Goal: Transaction & Acquisition: Purchase product/service

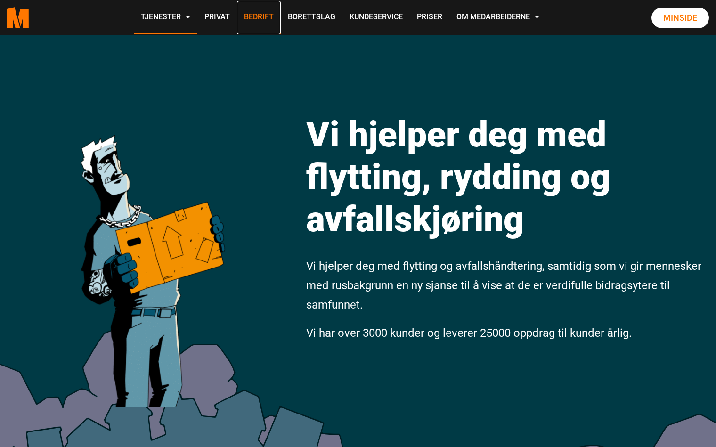
click at [264, 22] on link "Bedrift" at bounding box center [259, 17] width 44 height 33
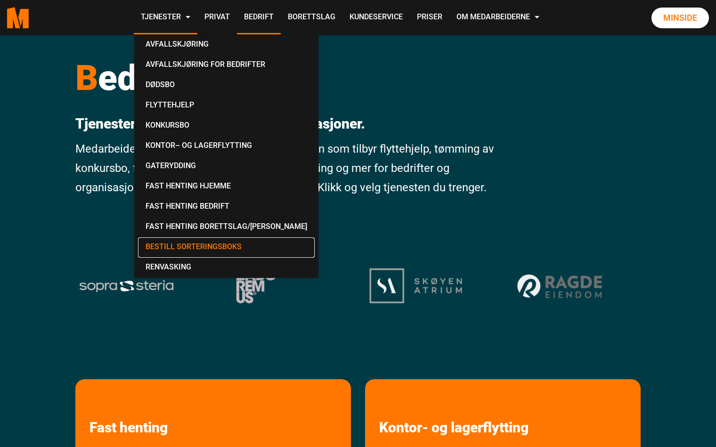
click at [195, 251] on link "Bestill Sorteringsboks" at bounding box center [226, 247] width 177 height 20
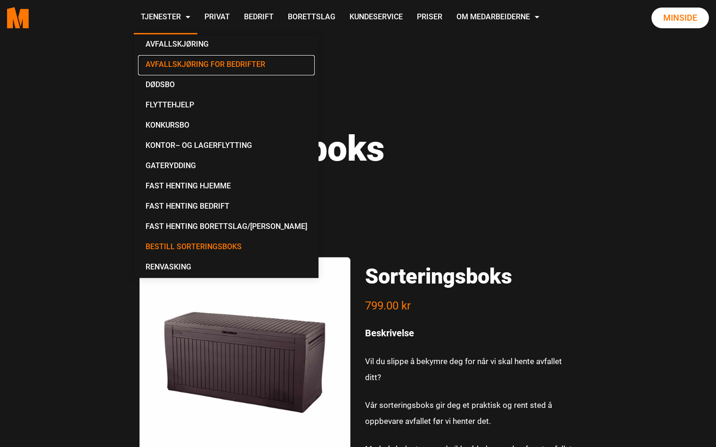
click at [180, 63] on link "Avfallskjøring for Bedrifter" at bounding box center [226, 65] width 177 height 20
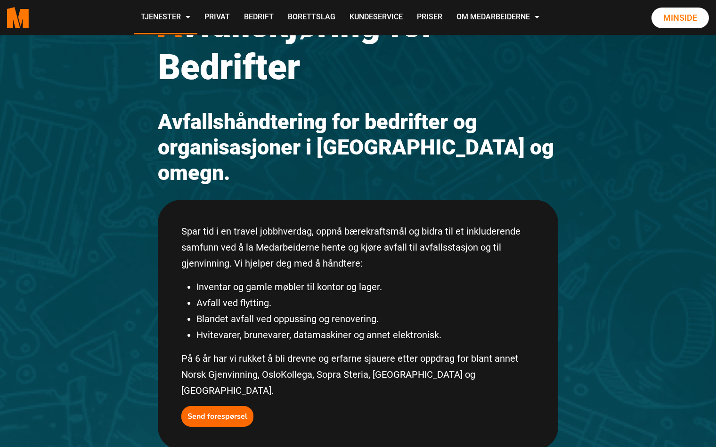
scroll to position [113, 0]
